Goal: Find specific page/section: Find specific page/section

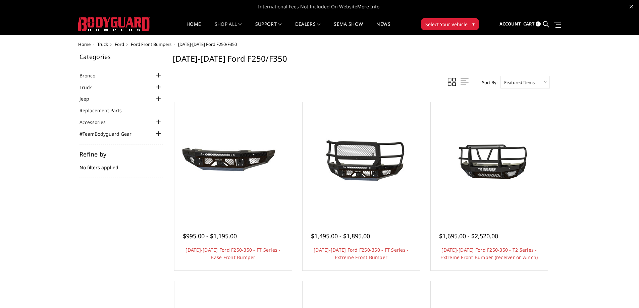
click at [157, 87] on div at bounding box center [159, 87] width 8 height 8
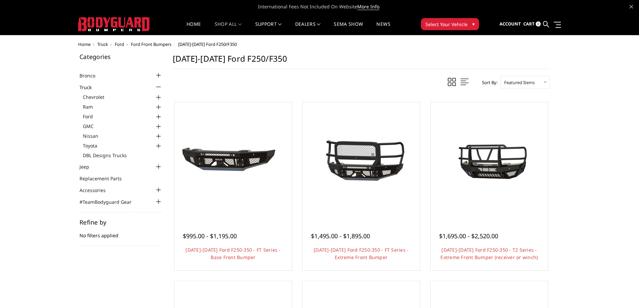
click at [159, 114] on div at bounding box center [159, 117] width 8 height 8
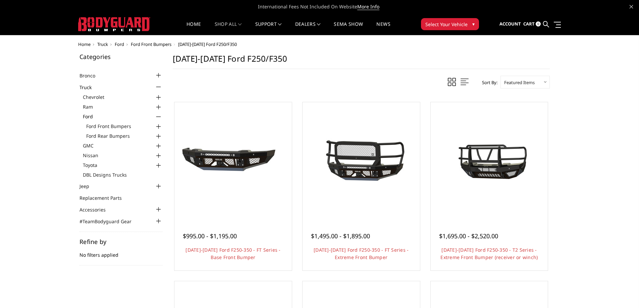
click at [158, 127] on div at bounding box center [159, 127] width 8 height 8
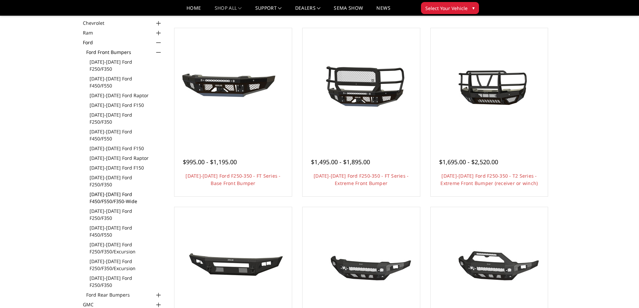
scroll to position [67, 0]
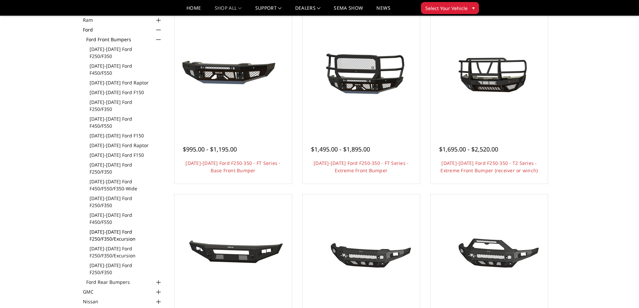
click at [114, 229] on link "[DATE]-[DATE] Ford F250/F350/Excursion" at bounding box center [126, 236] width 73 height 14
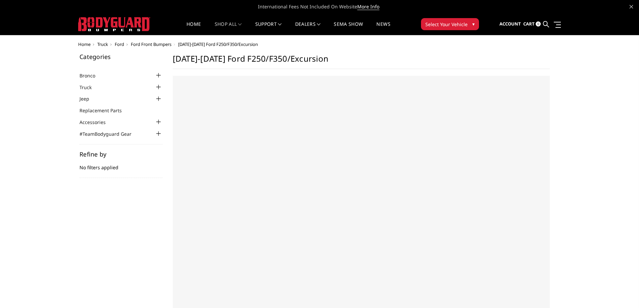
select select "US"
